Goal: Check status: Verify the current state of an ongoing process or item

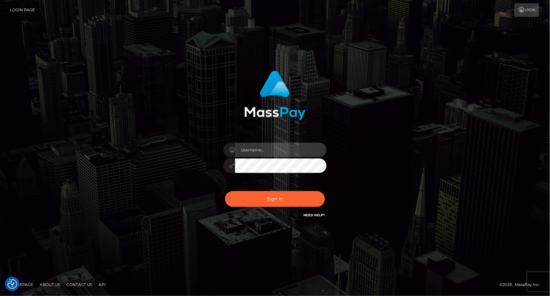
type input "dat.rush"
click at [480, 69] on div "dat.rush Sign in" at bounding box center [275, 147] width 550 height 261
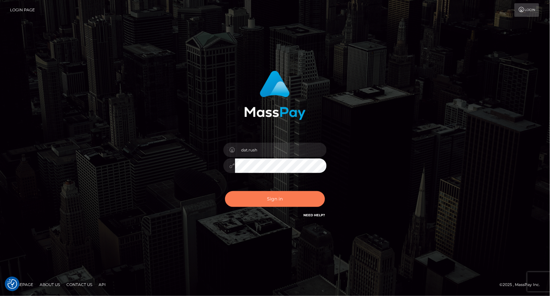
click at [267, 198] on button "Sign in" at bounding box center [275, 199] width 100 height 16
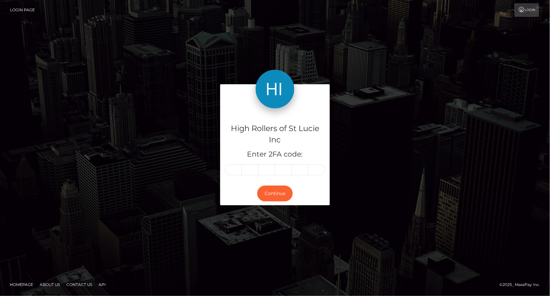
click at [282, 86] on img at bounding box center [275, 89] width 39 height 39
click at [236, 176] on div "High Rollers of St Lucie Inc Enter 2FA code:" at bounding box center [275, 144] width 110 height 73
click at [235, 173] on input "text" at bounding box center [233, 169] width 17 height 11
type input "7"
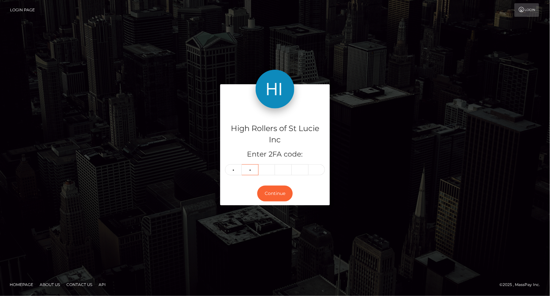
type input "8"
type input "5"
type input "1"
type input "7"
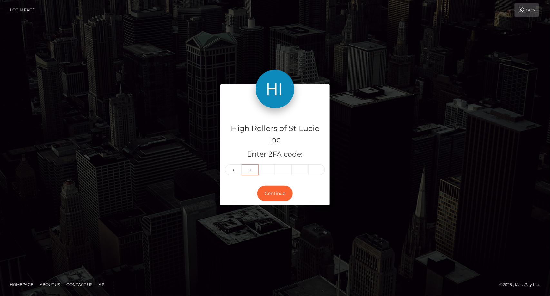
type input "8"
type input "5"
type input "1"
type input "7"
type input "2"
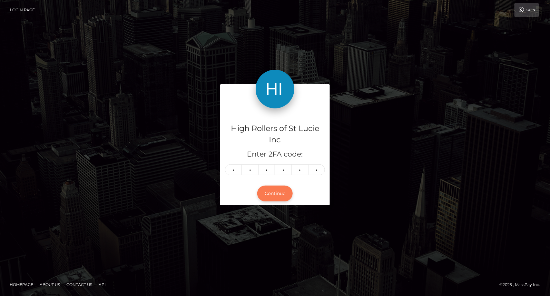
click at [275, 193] on button "Continue" at bounding box center [274, 194] width 35 height 16
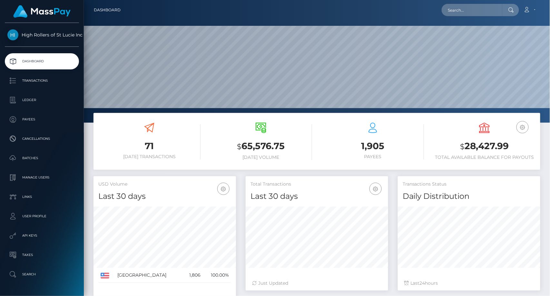
scroll to position [114, 143]
click at [519, 149] on h3 "$ 28,427.99" at bounding box center [485, 146] width 102 height 13
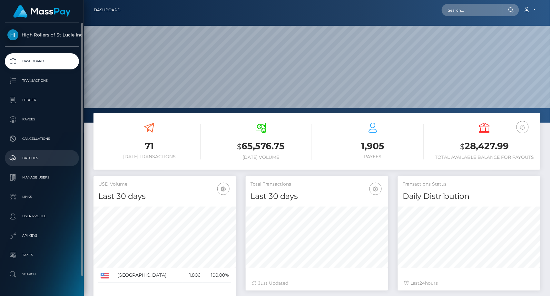
click at [45, 156] on p "Batches" at bounding box center [41, 158] width 69 height 10
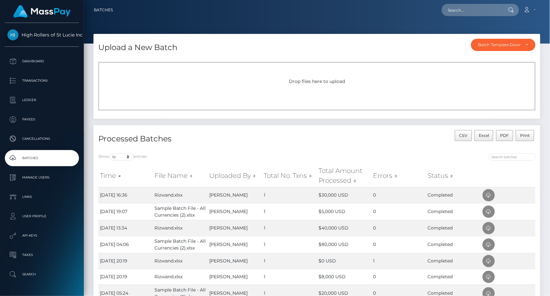
click at [345, 73] on div "Drop files here to upload" at bounding box center [316, 86] width 437 height 48
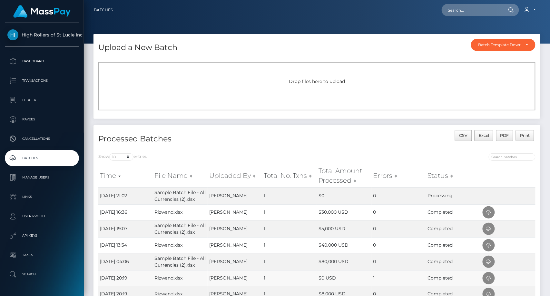
click at [453, 275] on td "Completed" at bounding box center [454, 278] width 55 height 16
click at [497, 183] on th at bounding box center [508, 175] width 55 height 23
click at [255, 126] on div "Processed Batches CSV Excel PDF Print" at bounding box center [317, 136] width 447 height 23
